Goal: Task Accomplishment & Management: Manage account settings

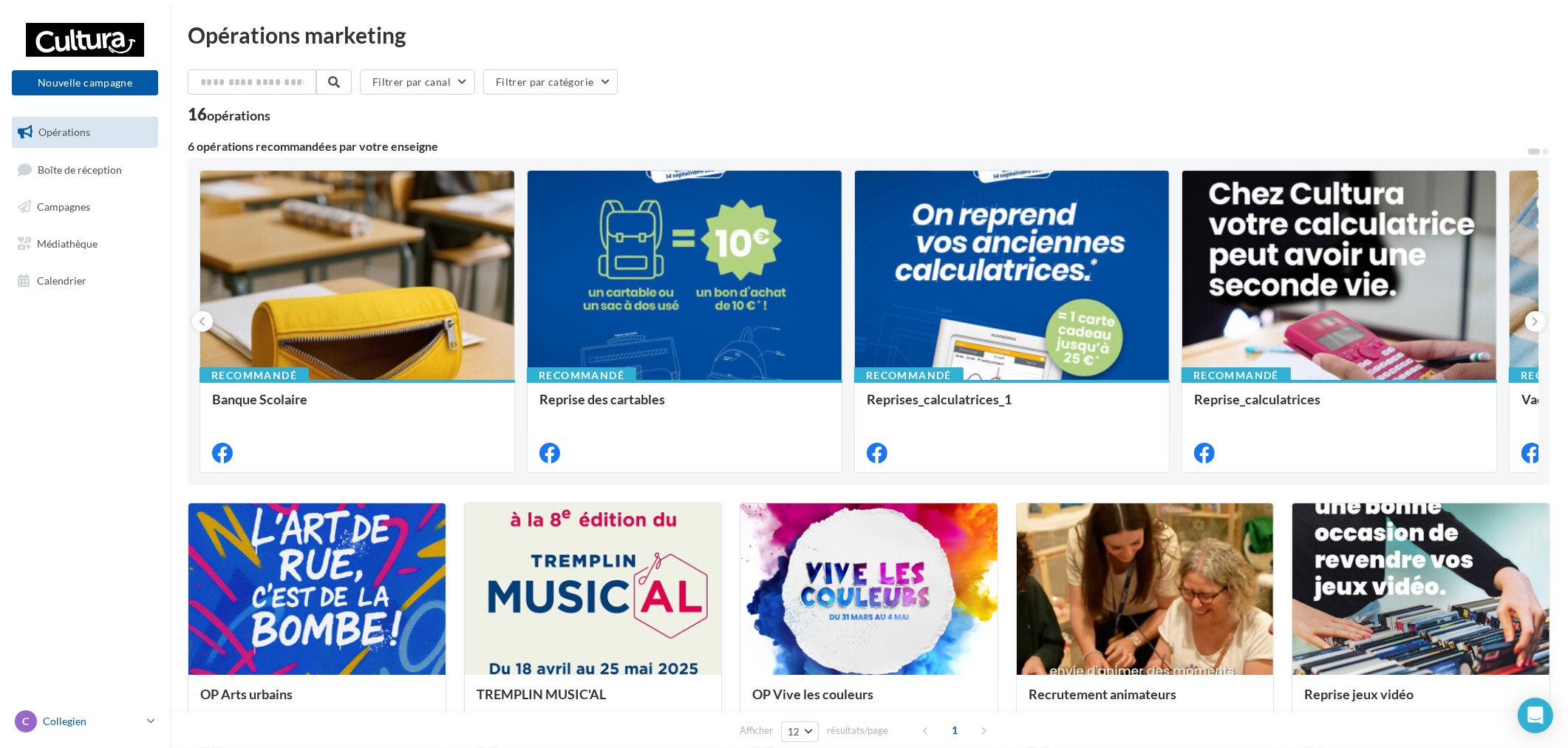
click at [133, 722] on p "Collegien" at bounding box center [92, 721] width 99 height 14
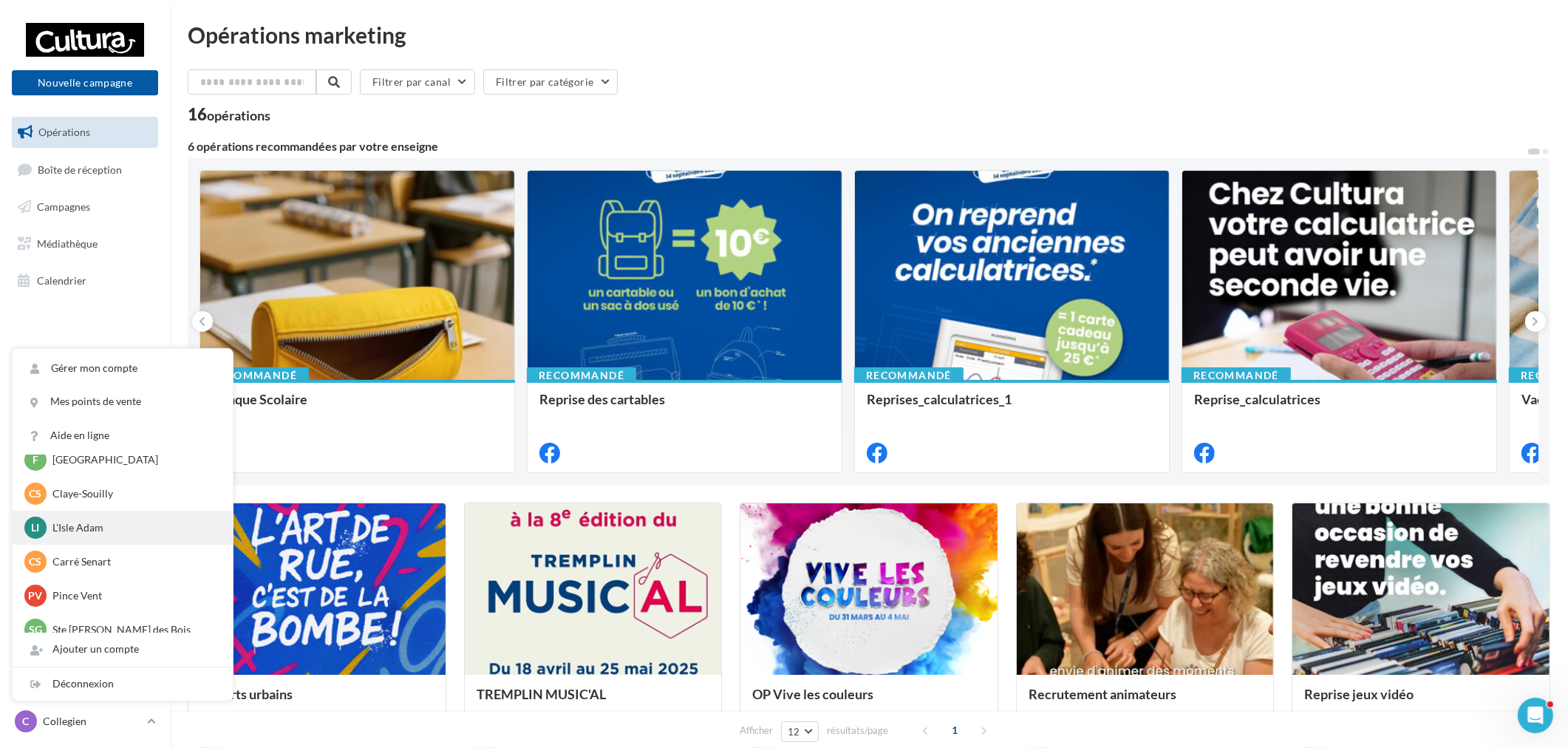
scroll to position [102, 0]
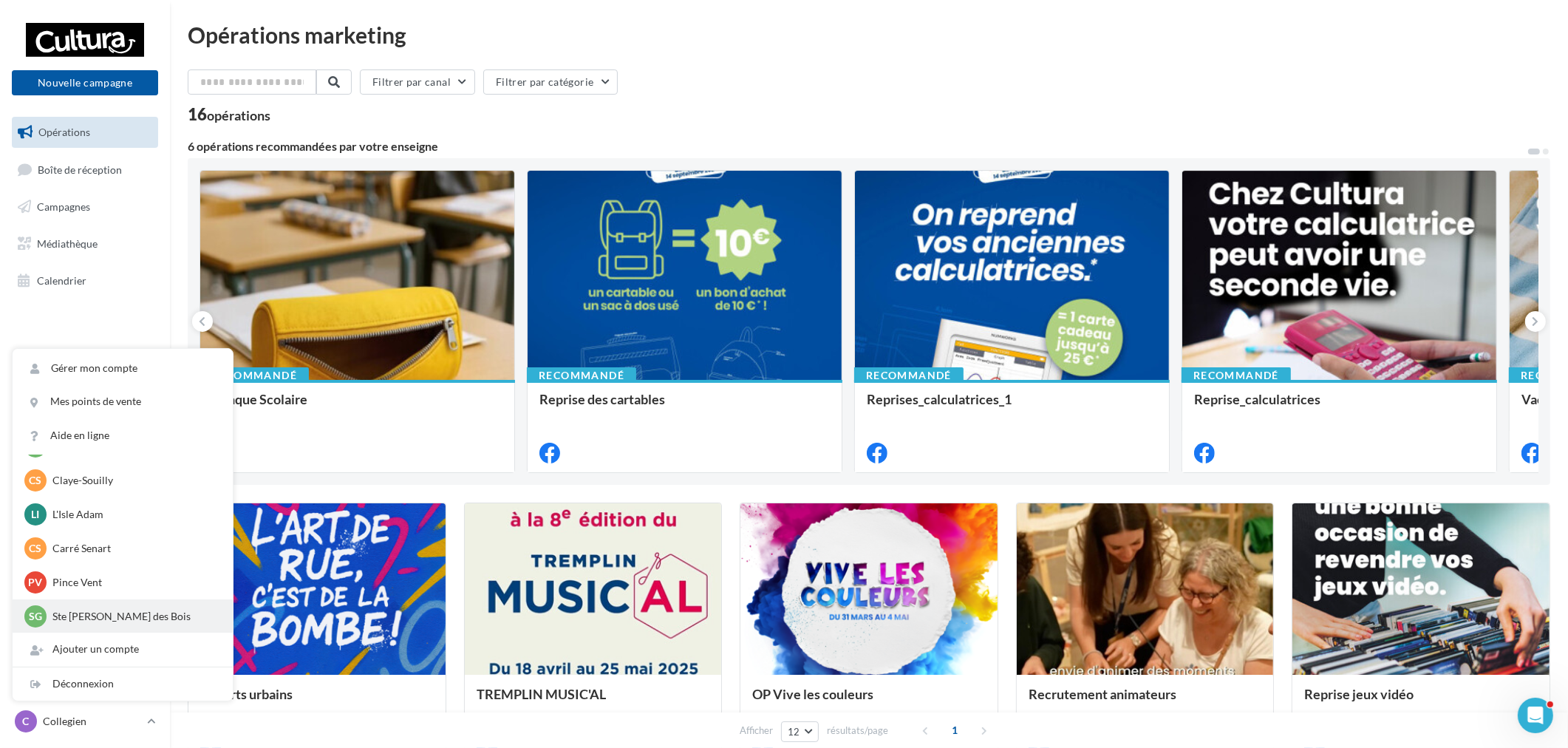
click at [115, 609] on p "Ste [PERSON_NAME] des Bois" at bounding box center [134, 615] width 162 height 14
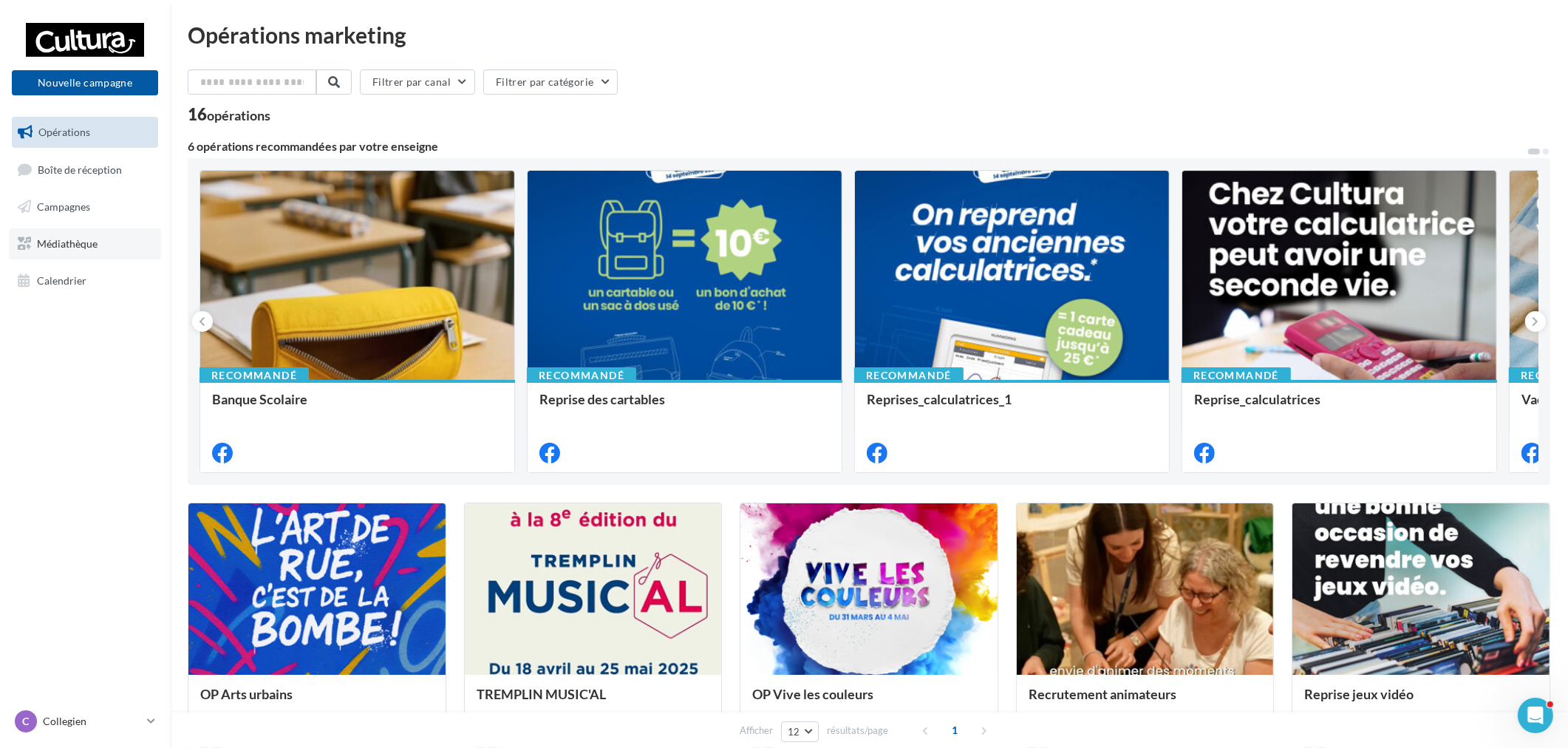
click at [82, 256] on link "Médiathèque" at bounding box center [84, 244] width 152 height 31
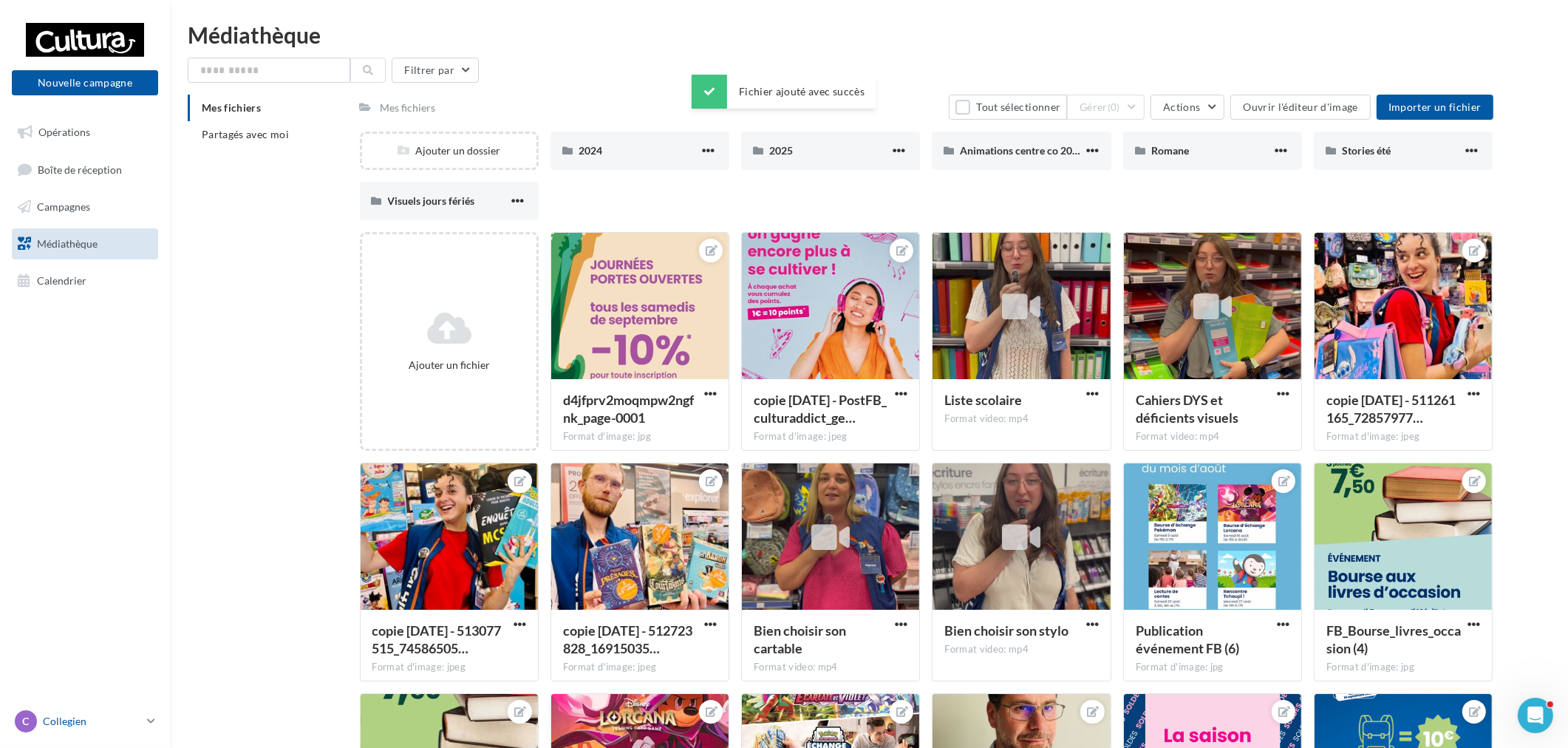
click at [136, 715] on p "Collegien" at bounding box center [92, 721] width 99 height 14
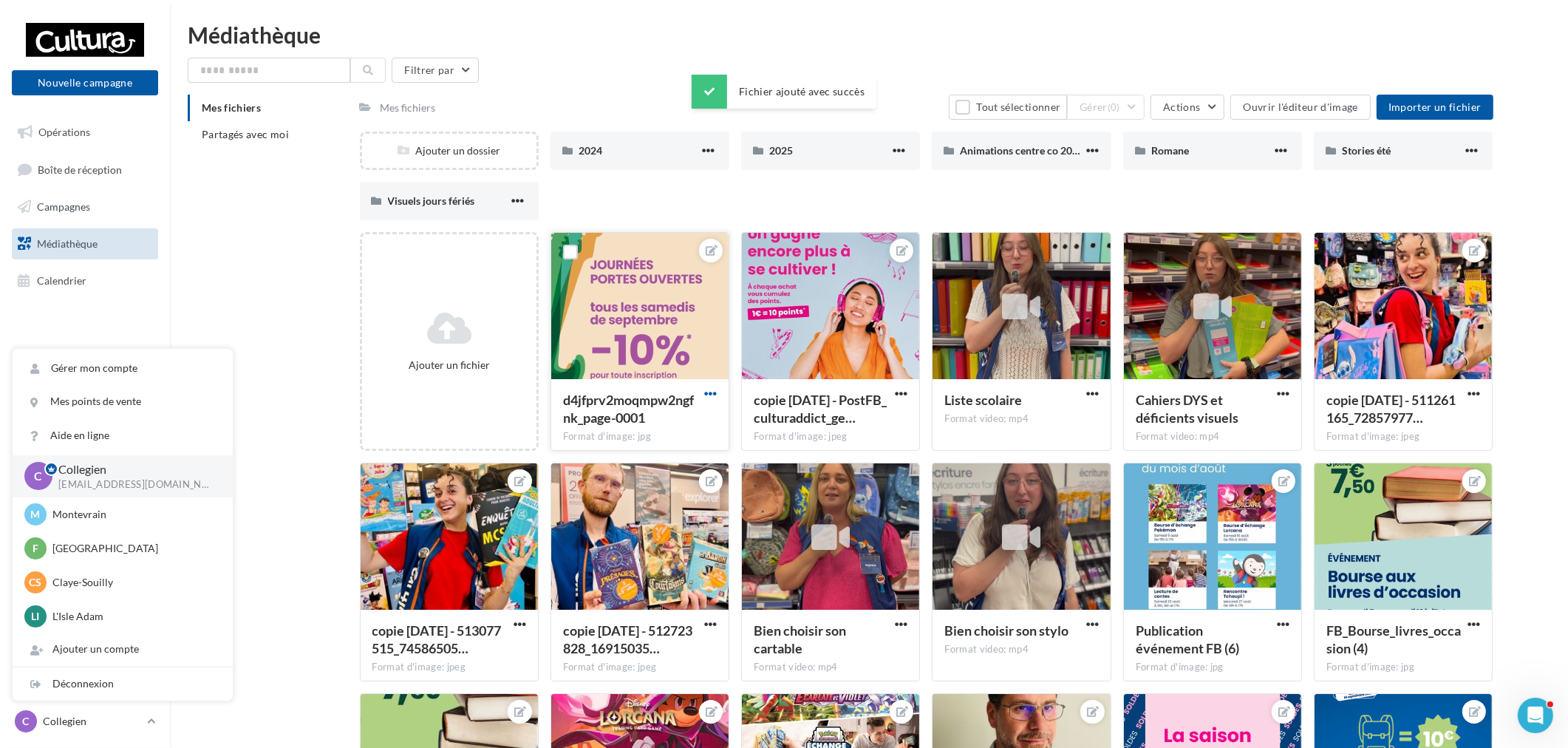
click at [705, 387] on span "button" at bounding box center [710, 393] width 13 height 13
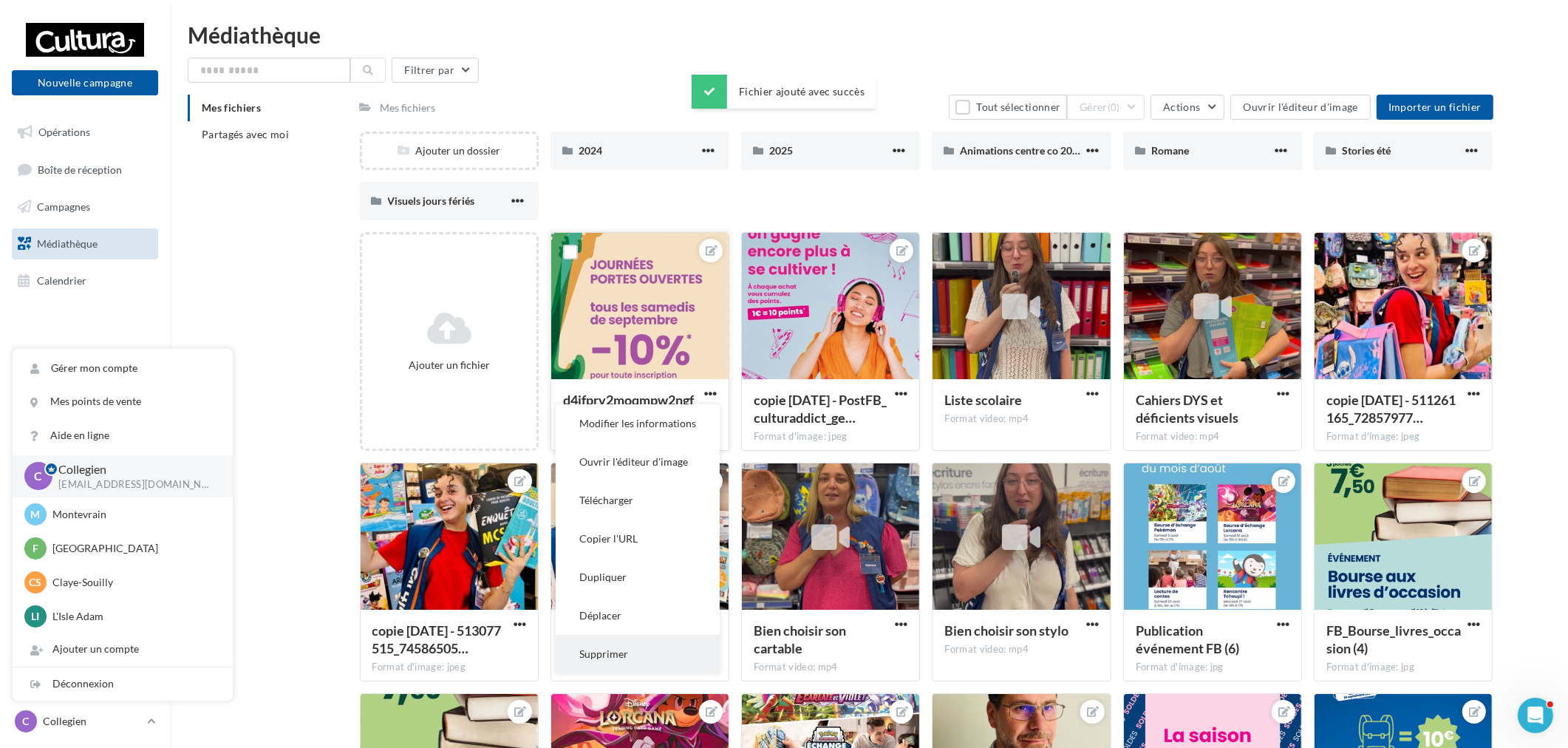
click at [662, 647] on button "Supprimer" at bounding box center [638, 654] width 164 height 38
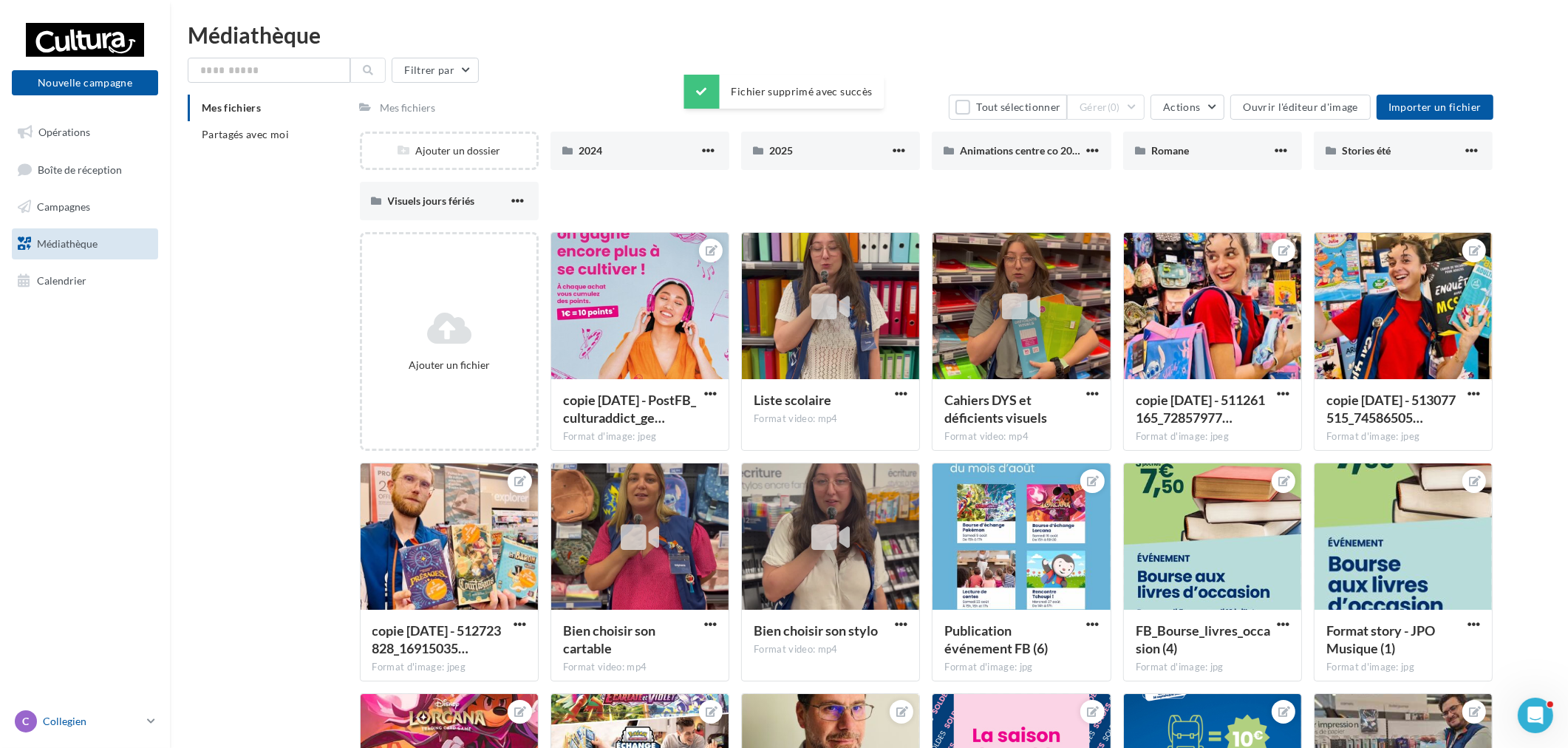
click at [112, 734] on link "C Collegien [EMAIL_ADDRESS][DOMAIN_NAME]" at bounding box center [85, 721] width 146 height 28
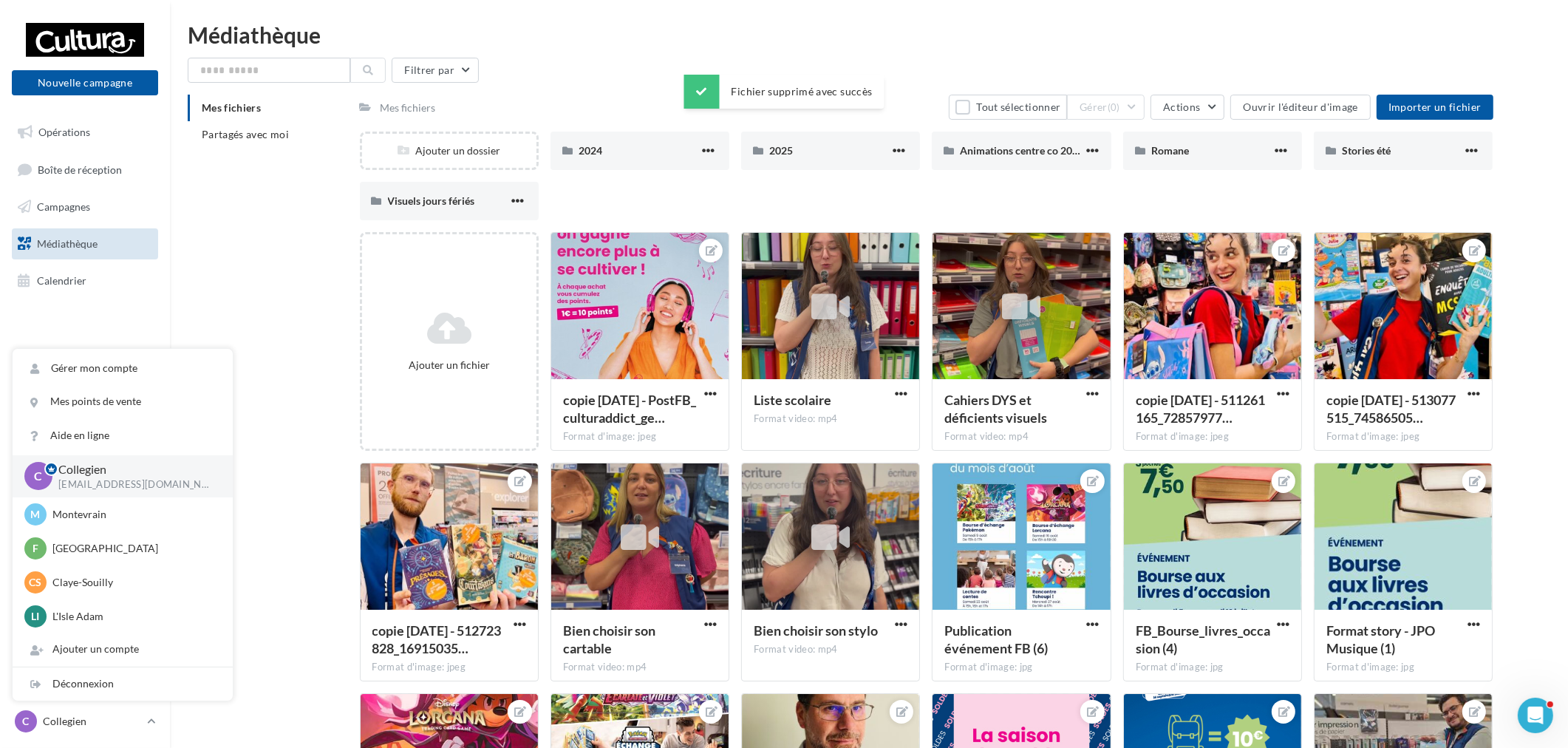
click at [116, 666] on div "Ajouter un compte" at bounding box center [122, 649] width 220 height 33
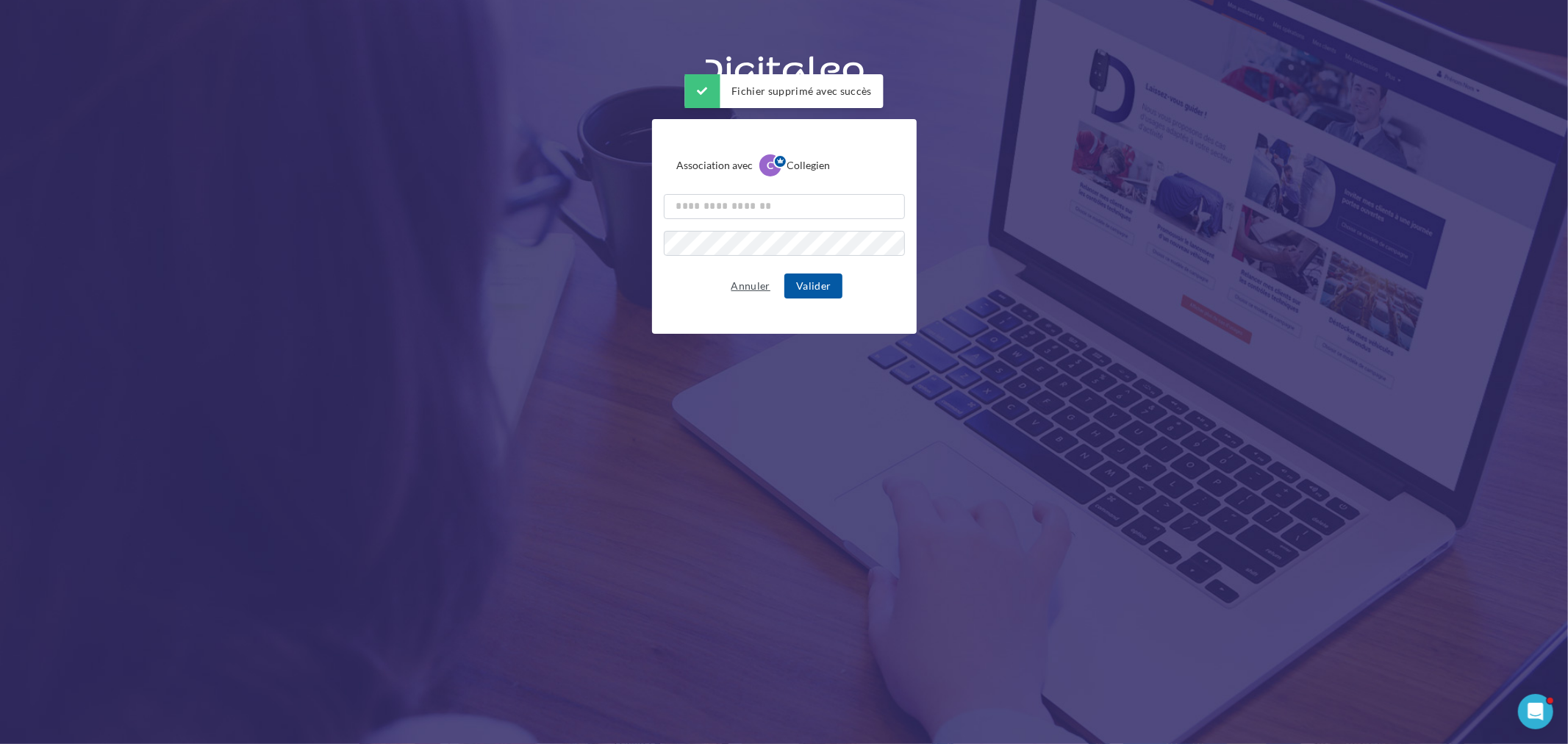
click at [748, 291] on button "Annuler" at bounding box center [751, 286] width 51 height 18
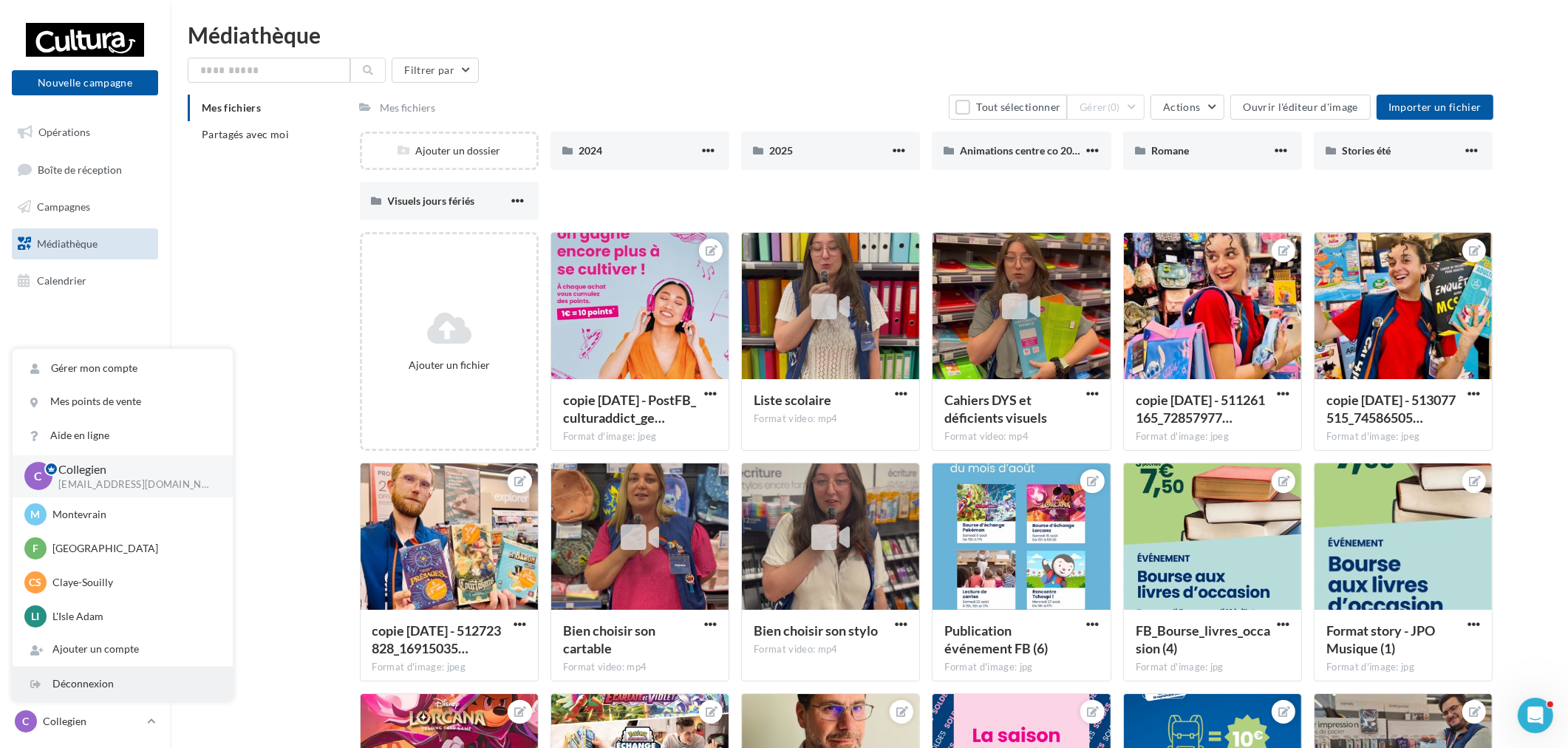
click at [129, 681] on div "Déconnexion" at bounding box center [122, 683] width 220 height 33
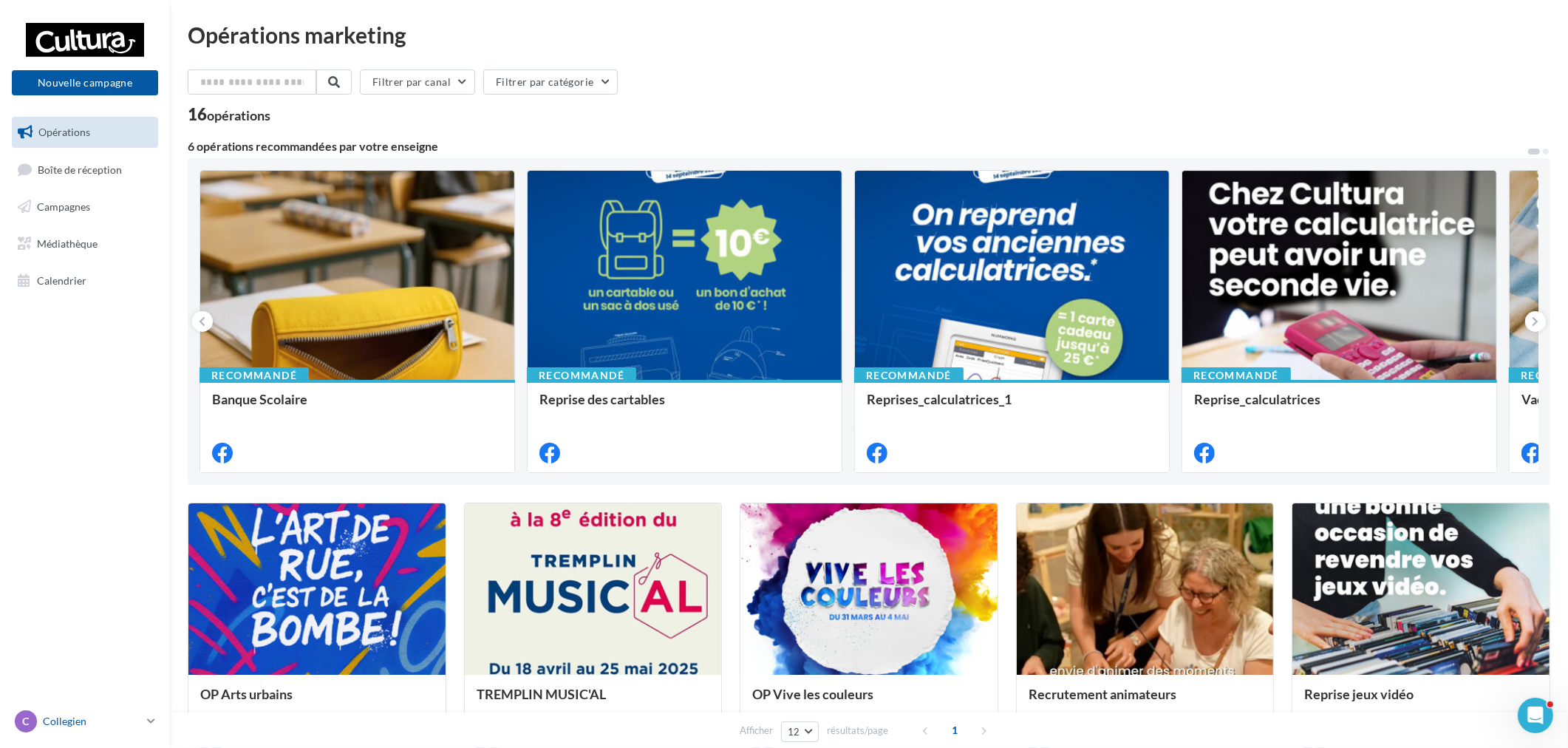
click at [113, 719] on p "Collegien" at bounding box center [92, 721] width 99 height 14
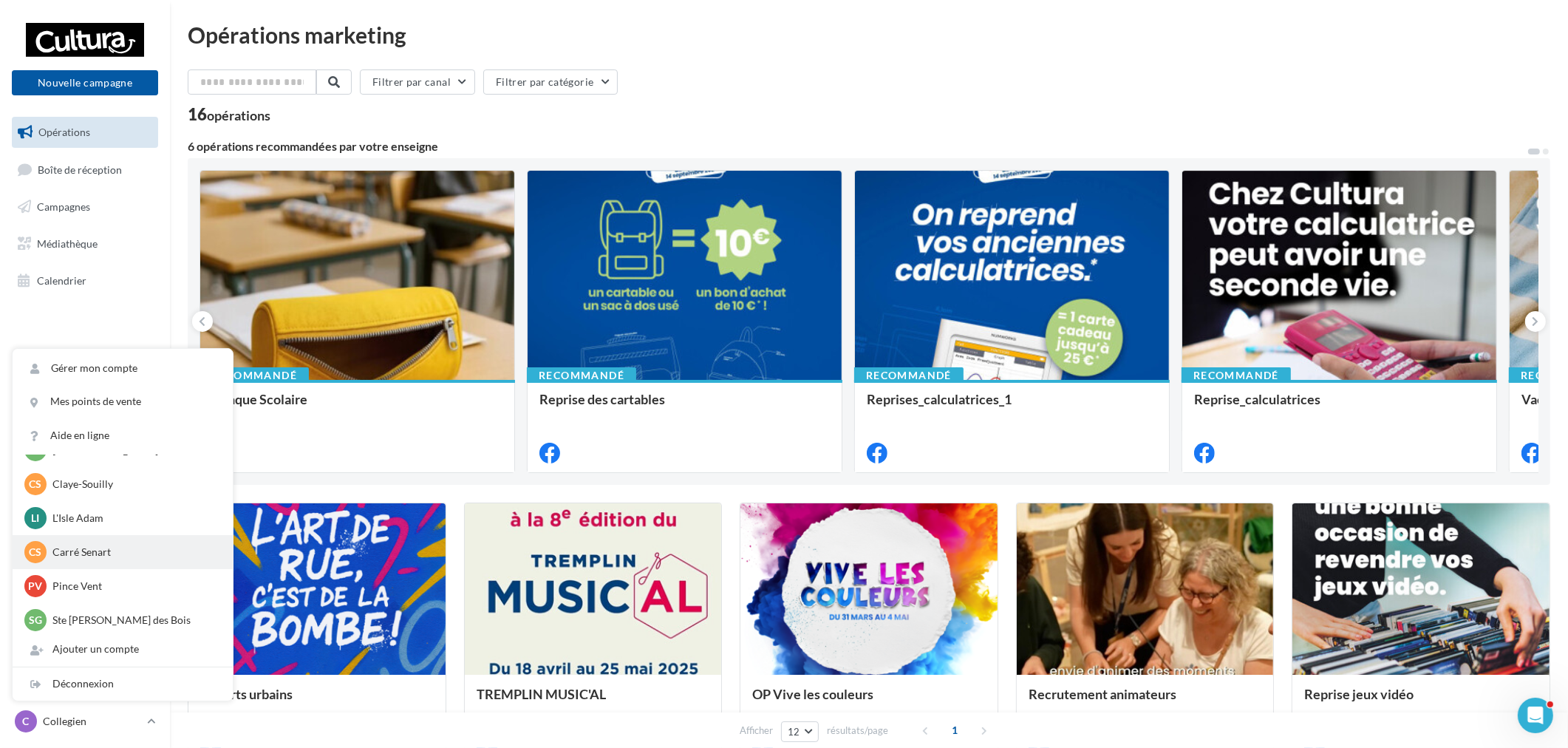
scroll to position [102, 0]
click at [120, 609] on p "Ste [PERSON_NAME] des Bois" at bounding box center [134, 615] width 162 height 14
